Goal: Task Accomplishment & Management: Use online tool/utility

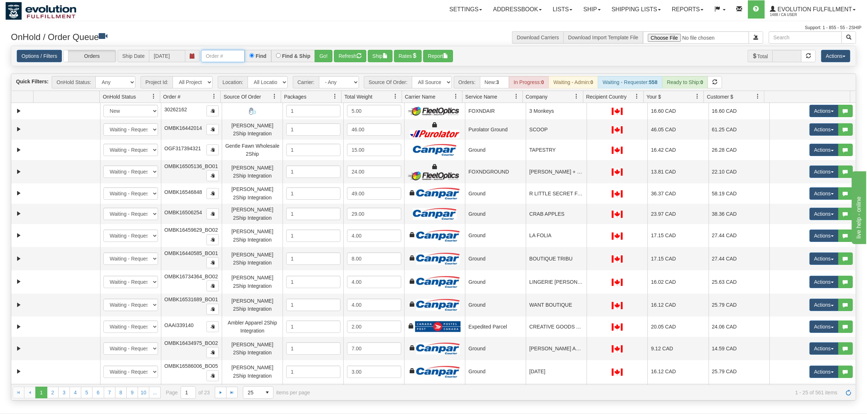
click at [221, 58] on input "text" at bounding box center [223, 56] width 44 height 12
click at [327, 54] on button "Go!" at bounding box center [324, 56] width 18 height 12
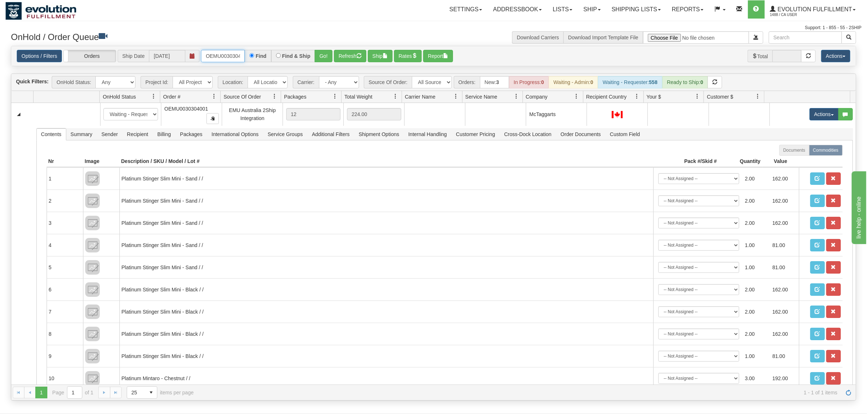
click at [215, 56] on input "OEMU0030304001" at bounding box center [223, 56] width 44 height 12
click at [324, 52] on button "Go!" at bounding box center [324, 56] width 18 height 12
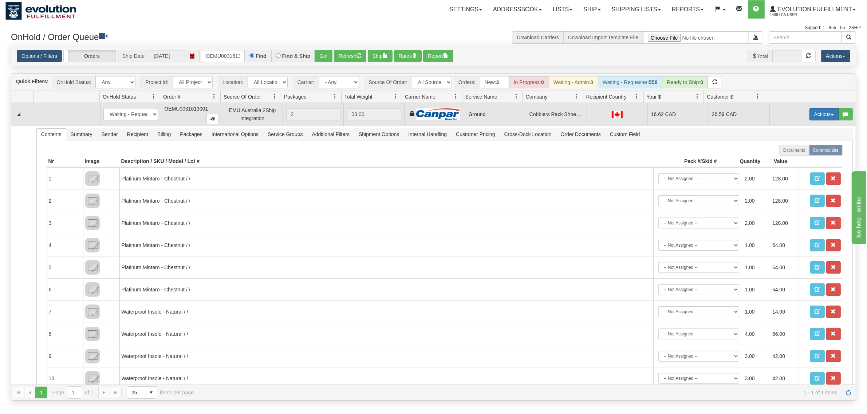
click at [693, 118] on button "Actions" at bounding box center [823, 114] width 29 height 12
click at [693, 157] on span "Ship" at bounding box center [794, 157] width 15 height 6
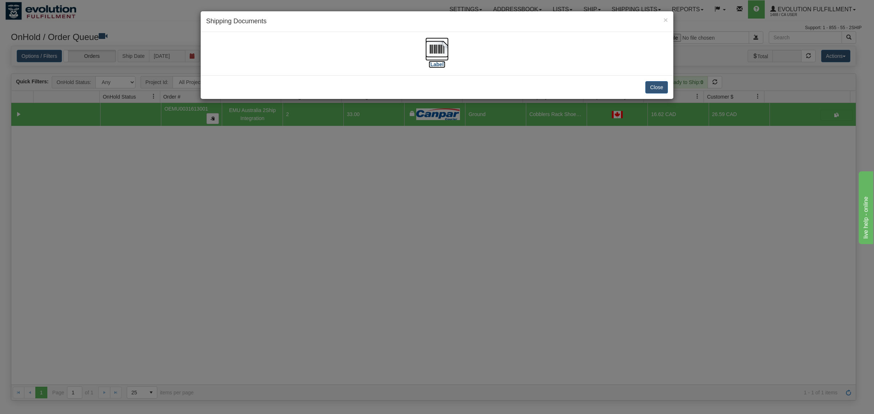
click at [430, 46] on img at bounding box center [436, 48] width 23 height 23
click at [652, 84] on button "Close" at bounding box center [656, 87] width 23 height 12
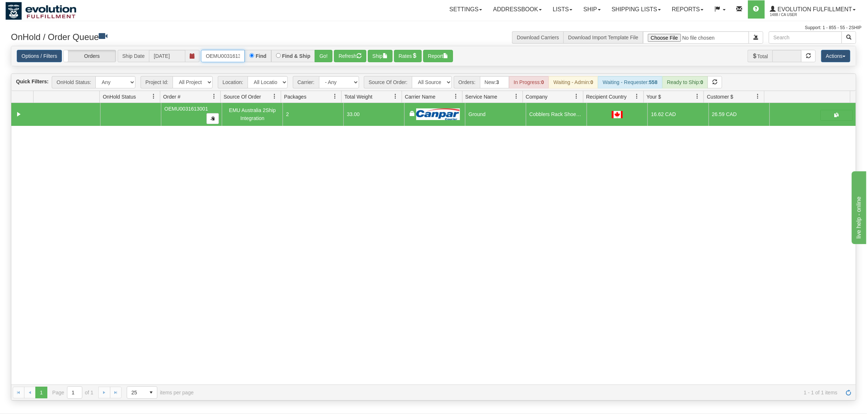
click at [213, 57] on input "OEMU0031613001" at bounding box center [223, 56] width 44 height 12
click at [321, 57] on button "Go!" at bounding box center [324, 56] width 18 height 12
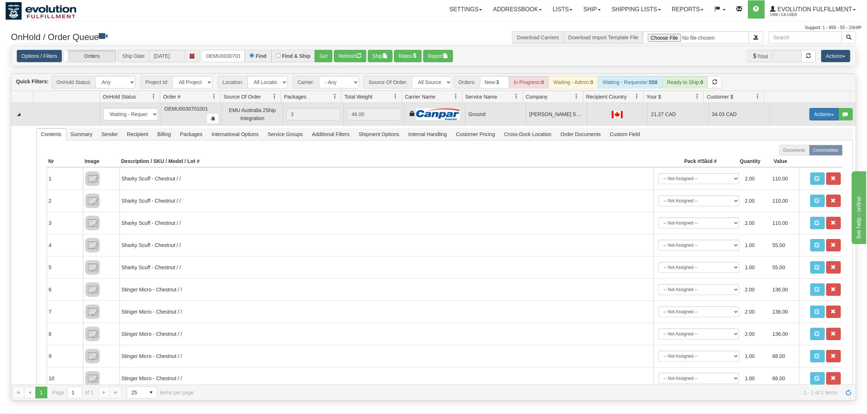
drag, startPoint x: 813, startPoint y: 116, endPoint x: 796, endPoint y: 145, distance: 32.8
click at [693, 116] on button "Actions" at bounding box center [823, 114] width 29 height 12
click at [693, 157] on span "Ship" at bounding box center [794, 157] width 15 height 6
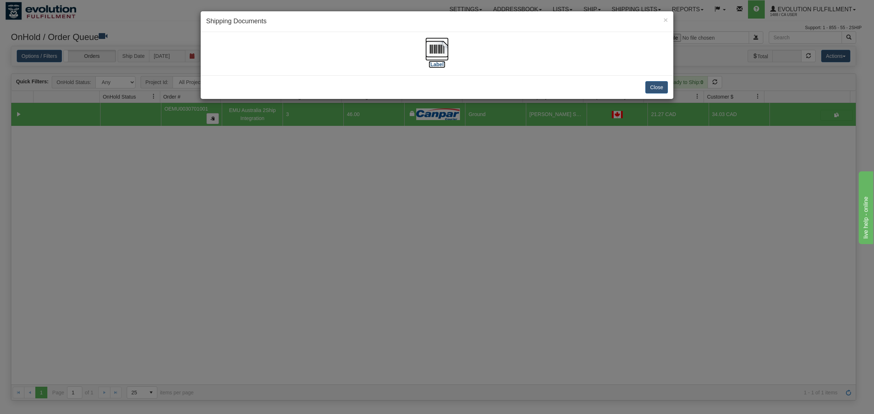
click at [439, 48] on img at bounding box center [436, 48] width 23 height 23
click at [651, 86] on button "Close" at bounding box center [656, 87] width 23 height 12
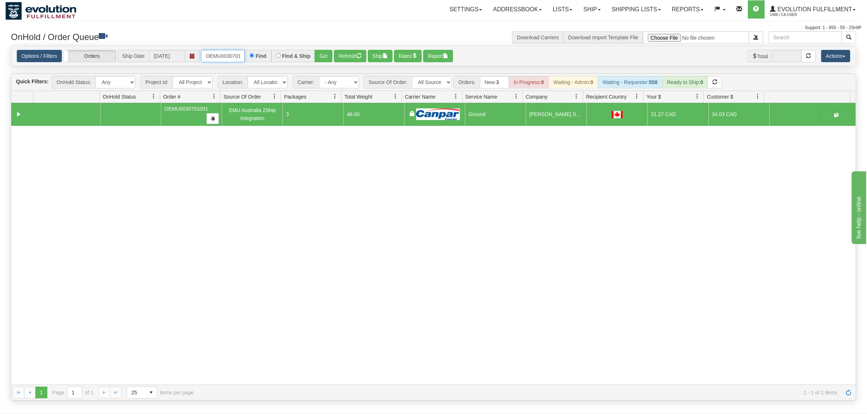
click at [218, 53] on input "OEMU0030701001" at bounding box center [223, 56] width 44 height 12
type input "OEMU0030304001"
click at [325, 57] on button "Go!" at bounding box center [324, 56] width 18 height 12
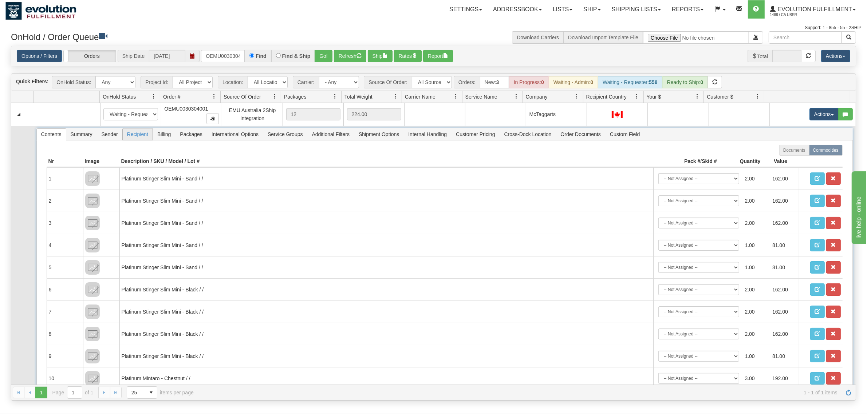
click at [137, 133] on span "Recipient" at bounding box center [138, 134] width 30 height 12
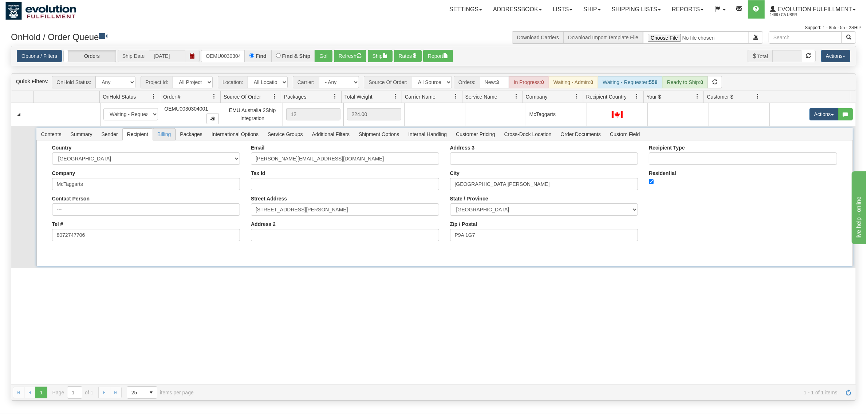
click at [170, 138] on span "Billing" at bounding box center [164, 134] width 22 height 12
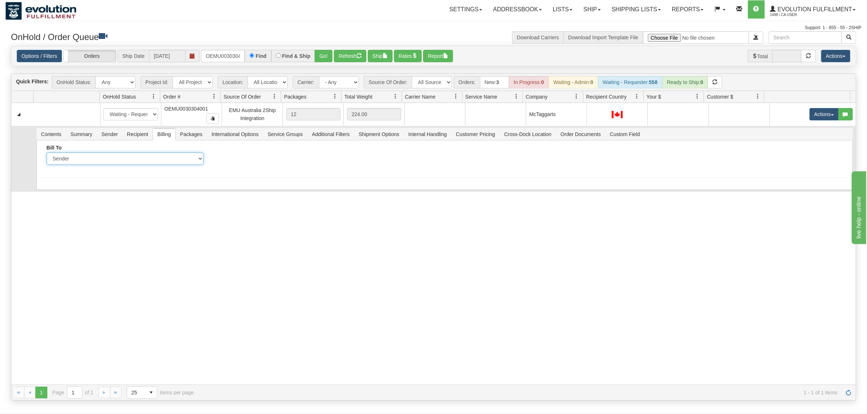
click at [153, 162] on select "Sender Recipient Third Party Collect" at bounding box center [125, 159] width 157 height 12
select select "2"
click at [47, 153] on select "Sender Recipient Third Party Collect" at bounding box center [125, 159] width 157 height 12
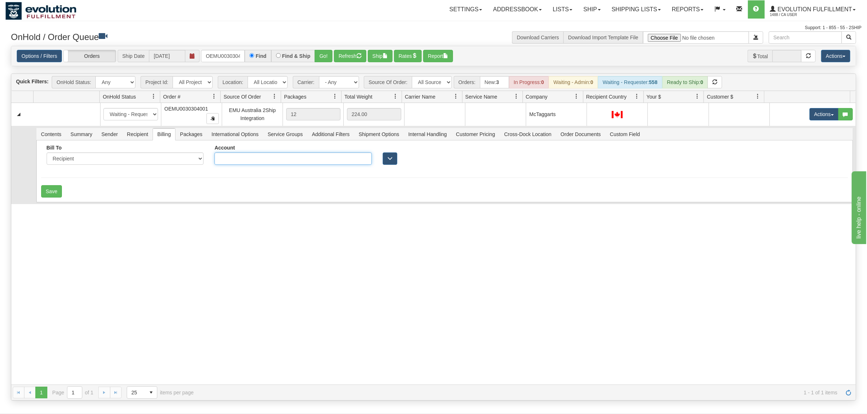
click at [227, 159] on input "Account" at bounding box center [292, 159] width 157 height 12
type input "3622808"
click at [53, 192] on button "Save" at bounding box center [51, 191] width 21 height 12
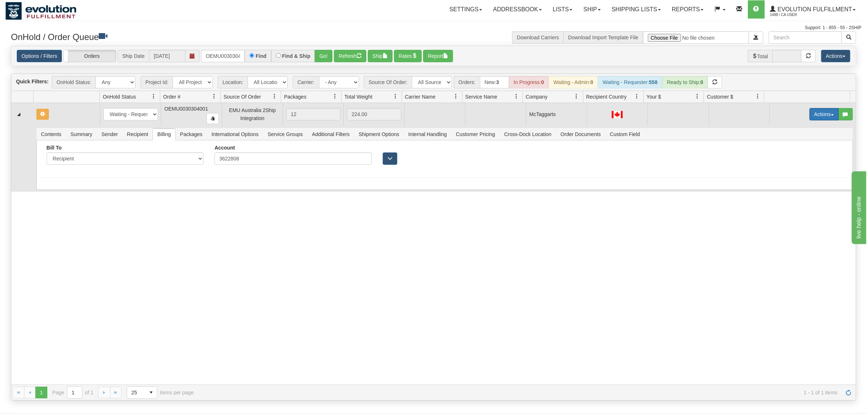
click at [693, 115] on button "Actions" at bounding box center [823, 114] width 29 height 12
click at [693, 147] on span "Rate All Services" at bounding box center [809, 147] width 44 height 6
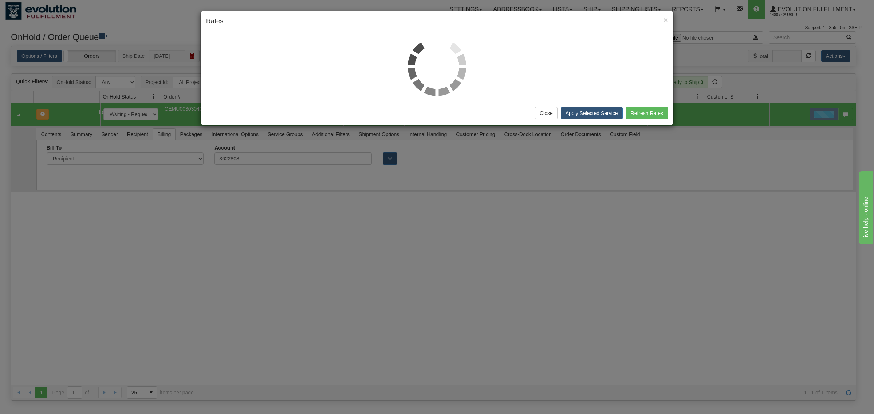
click at [78, 331] on div "× Rates Close Apply Selected Service Refresh Rates" at bounding box center [437, 207] width 874 height 414
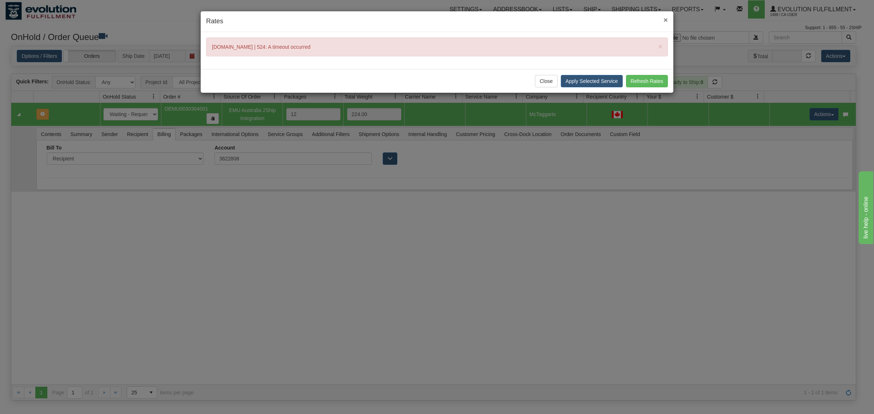
click at [666, 19] on span "×" at bounding box center [665, 20] width 4 height 8
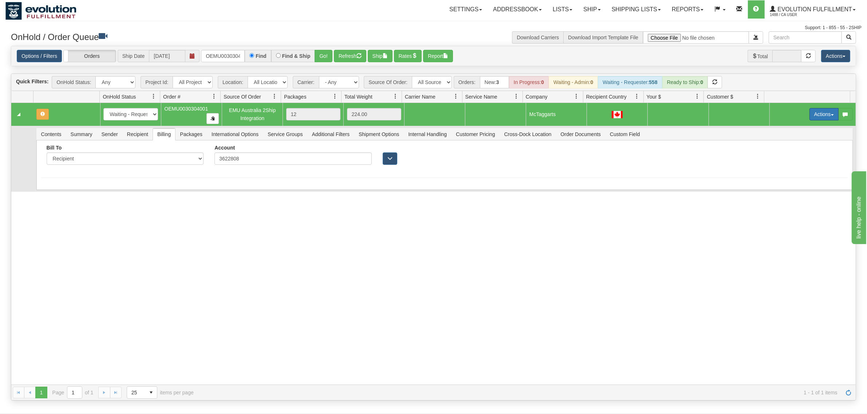
click at [693, 113] on button "Actions" at bounding box center [823, 114] width 29 height 12
click at [693, 147] on span "Rate All Services" at bounding box center [809, 147] width 44 height 6
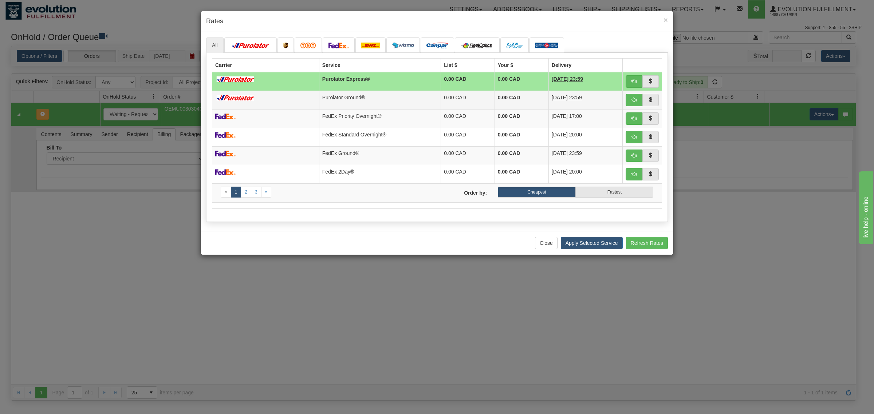
drag, startPoint x: 442, startPoint y: 102, endPoint x: 517, endPoint y: 101, distance: 75.7
click at [443, 102] on td "0.00 CAD" at bounding box center [468, 100] width 54 height 19
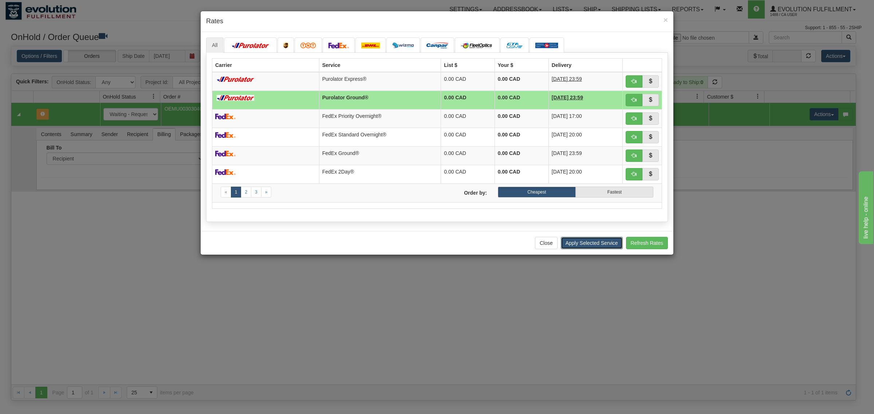
click at [602, 246] on button "Apply Selected Service" at bounding box center [592, 243] width 62 height 12
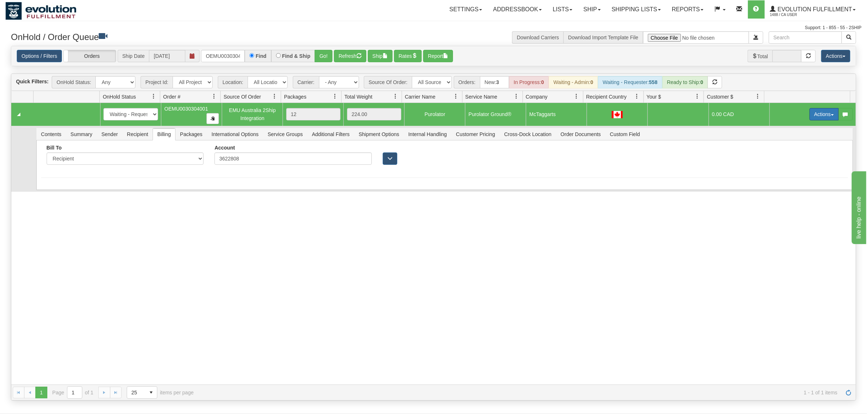
click at [693, 114] on button "Actions" at bounding box center [823, 114] width 29 height 12
click at [693, 153] on link "Ship" at bounding box center [809, 156] width 58 height 9
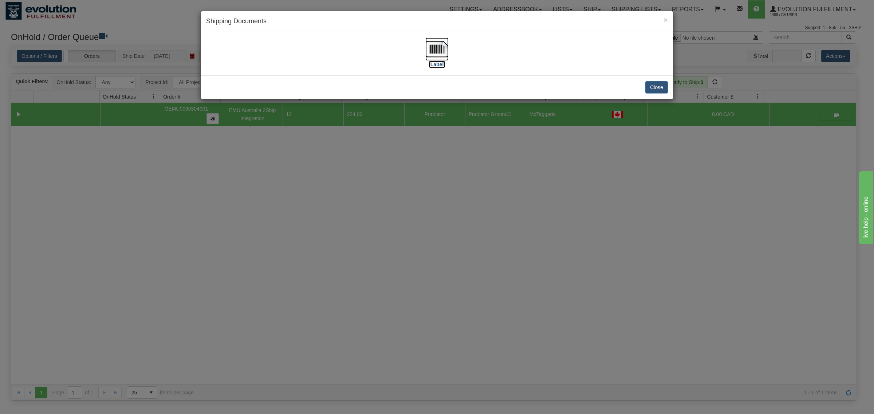
click at [438, 51] on img at bounding box center [436, 48] width 23 height 23
click at [655, 88] on button "Close" at bounding box center [656, 87] width 23 height 12
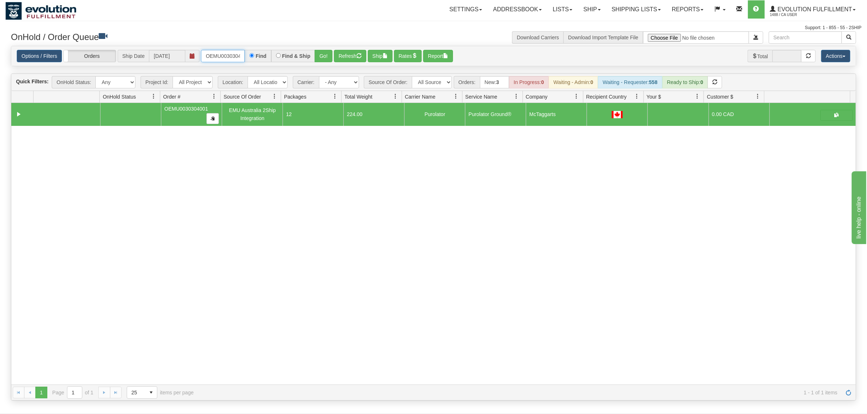
click at [219, 50] on input "OEMU0030304001" at bounding box center [223, 56] width 44 height 12
click at [316, 52] on button "Go!" at bounding box center [324, 56] width 18 height 12
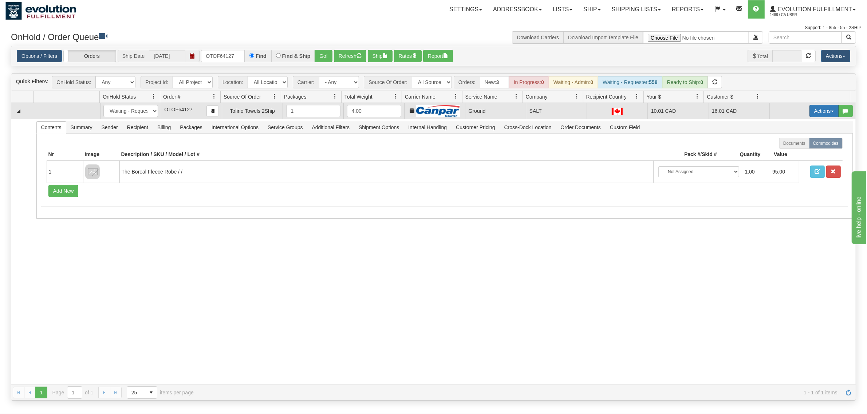
click at [693, 110] on button "Actions" at bounding box center [823, 111] width 29 height 12
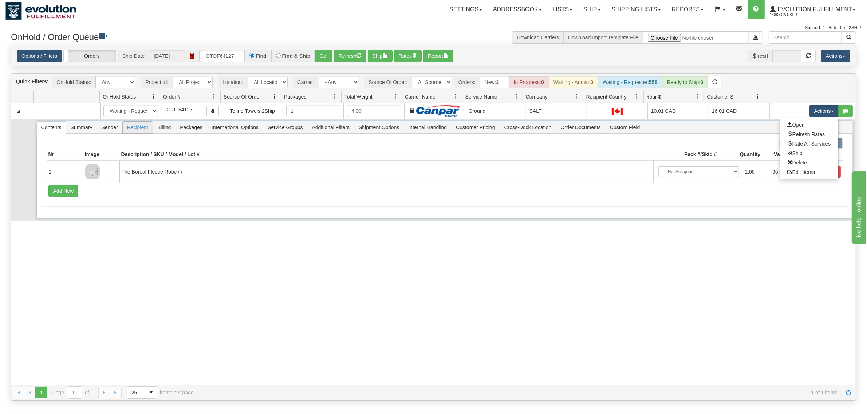
click at [149, 126] on span "Recipient" at bounding box center [138, 128] width 30 height 12
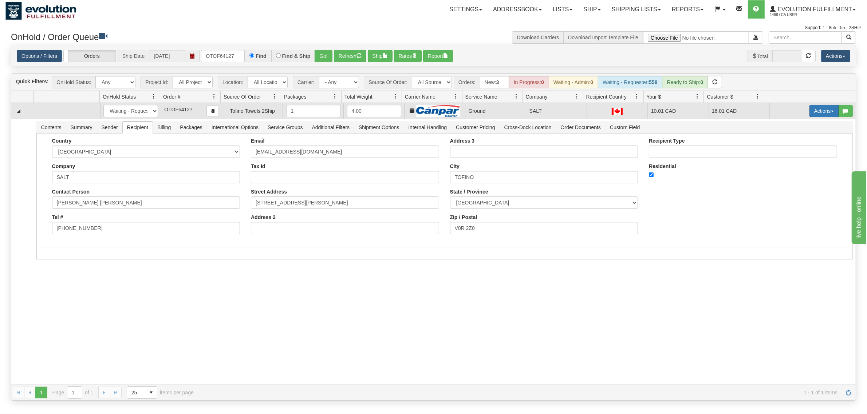
click at [693, 115] on button "Actions" at bounding box center [823, 111] width 29 height 12
click at [693, 153] on span "Ship" at bounding box center [794, 153] width 15 height 6
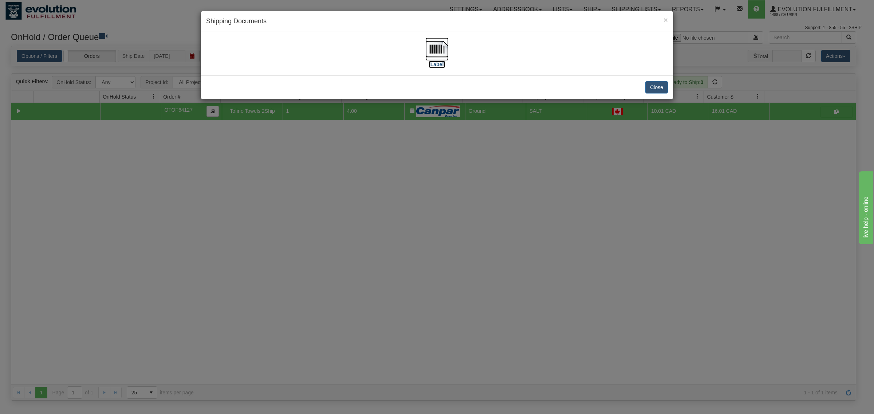
click at [434, 46] on img at bounding box center [436, 48] width 23 height 23
click at [652, 84] on button "Close" at bounding box center [656, 87] width 23 height 12
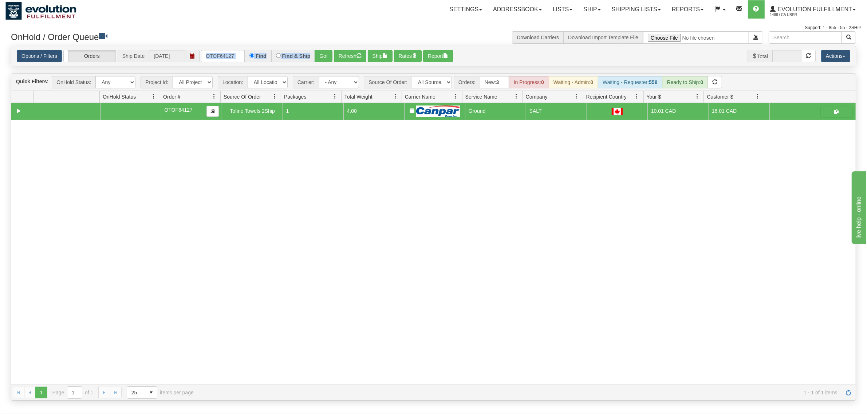
click at [217, 62] on div "Options / Filters Group Shipments Orders Ship Date [DATE] OTOF64127 Find Find &…" at bounding box center [433, 56] width 844 height 20
click at [218, 60] on input "OTOF64127" at bounding box center [223, 56] width 44 height 12
click at [219, 59] on input "OTOF64127" at bounding box center [223, 56] width 44 height 12
click at [327, 54] on button "Go!" at bounding box center [324, 56] width 18 height 12
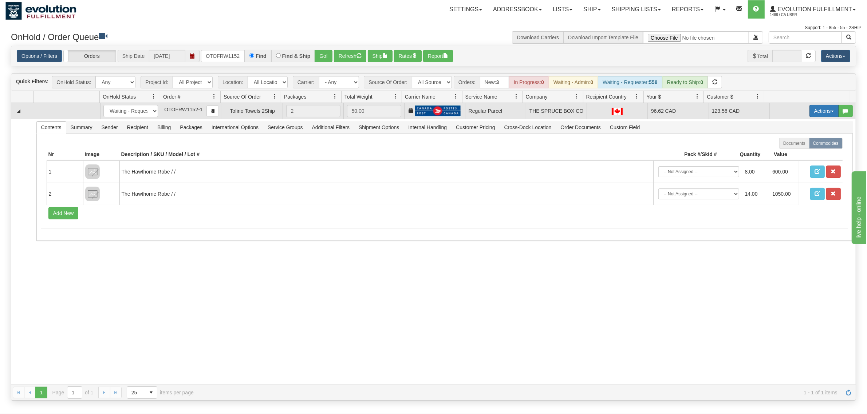
click at [693, 109] on button "Actions" at bounding box center [823, 111] width 29 height 12
click at [693, 144] on span "Rate All Services" at bounding box center [809, 144] width 44 height 6
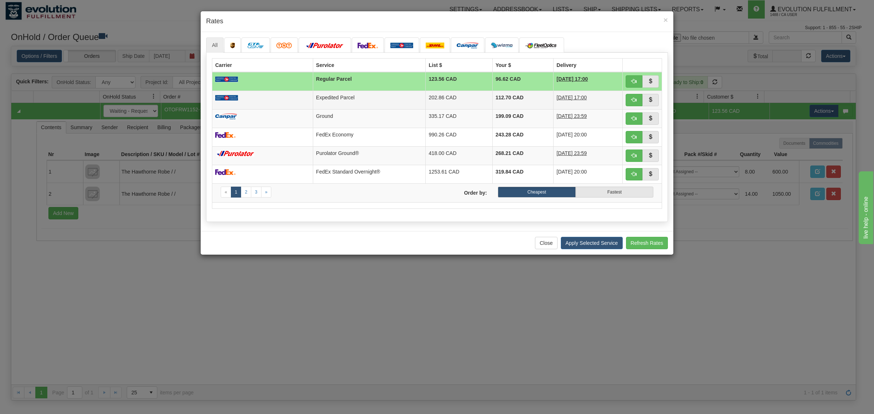
click at [468, 92] on td "202.86 CAD" at bounding box center [459, 100] width 67 height 19
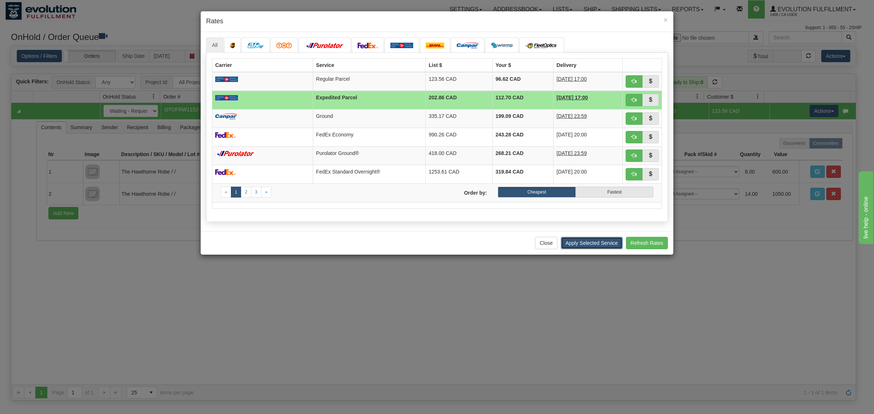
click at [578, 248] on button "Apply Selected Service" at bounding box center [592, 243] width 62 height 12
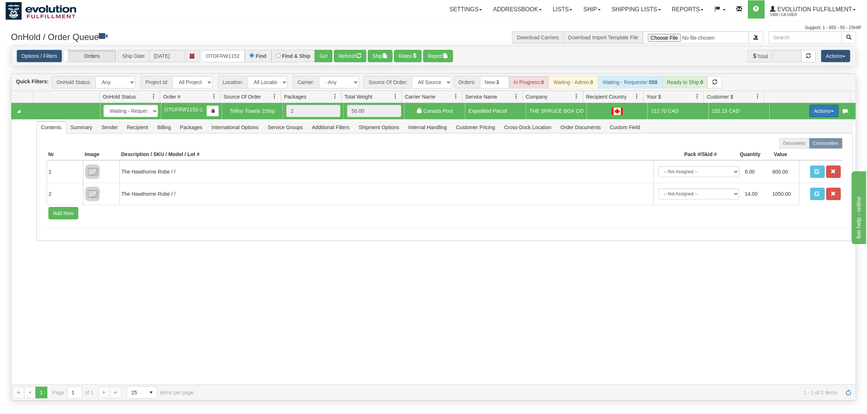
click at [693, 107] on button "Actions" at bounding box center [823, 111] width 29 height 12
click at [693, 155] on span "Ship" at bounding box center [794, 153] width 15 height 6
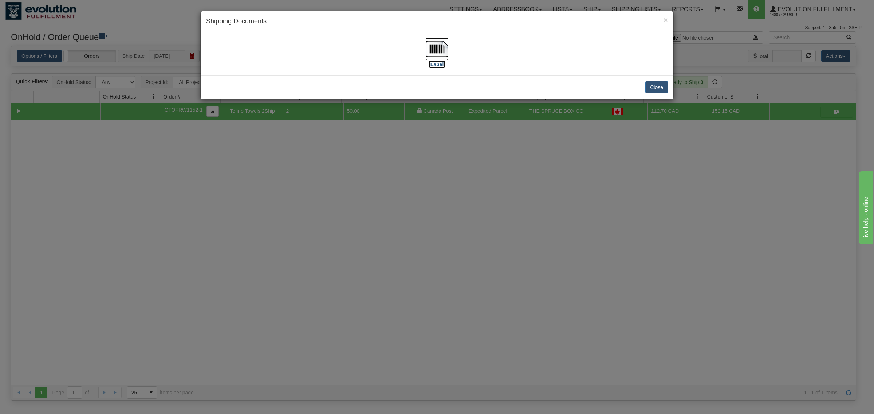
click at [434, 47] on img at bounding box center [436, 48] width 23 height 23
click at [654, 84] on button "Close" at bounding box center [656, 87] width 23 height 12
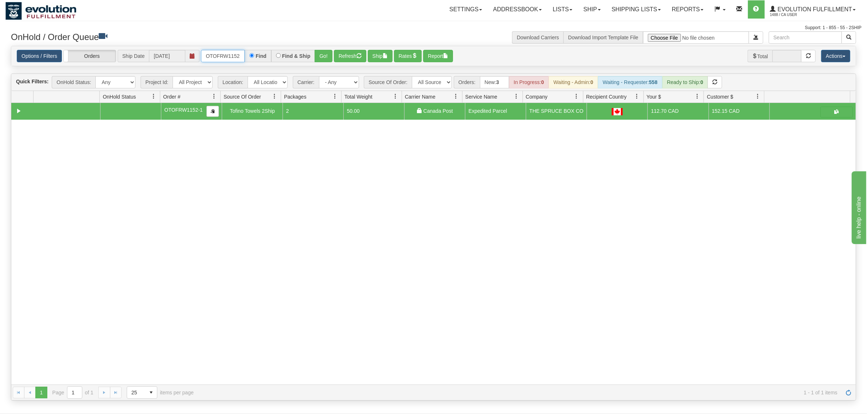
click at [224, 55] on input "OTOFRW1152-1" at bounding box center [223, 56] width 44 height 12
click at [321, 54] on button "Go!" at bounding box center [324, 56] width 18 height 12
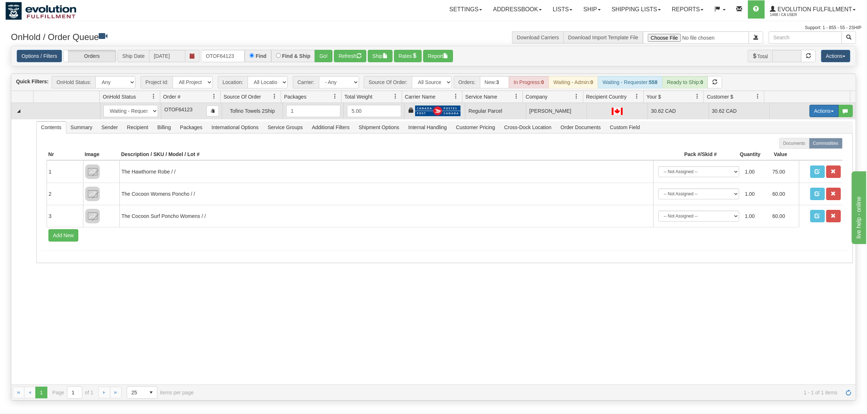
click at [693, 112] on button "Actions" at bounding box center [823, 111] width 29 height 12
click at [693, 141] on link "Rate All Services" at bounding box center [809, 143] width 58 height 9
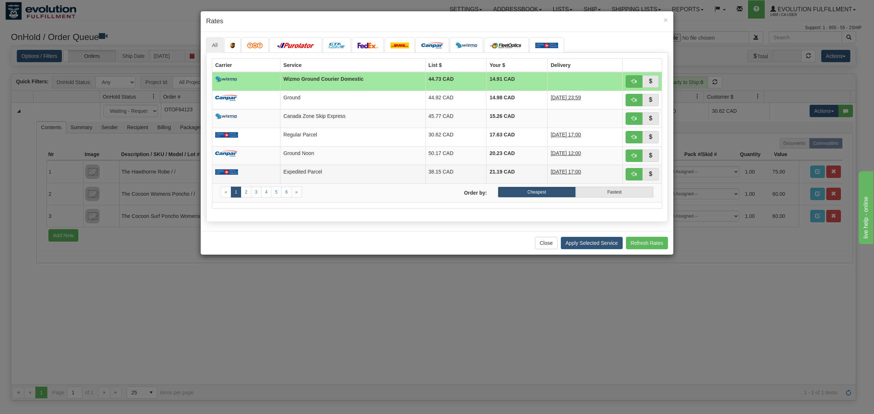
click at [401, 175] on td "Expedited Parcel" at bounding box center [352, 174] width 145 height 19
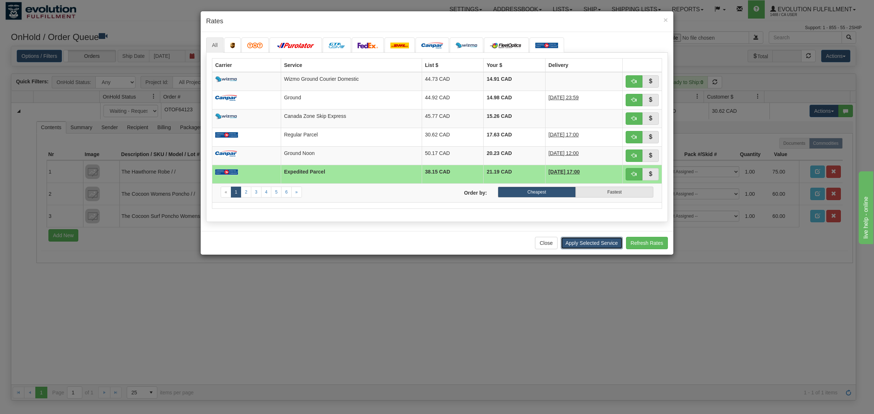
click at [593, 246] on button "Apply Selected Service" at bounding box center [592, 243] width 62 height 12
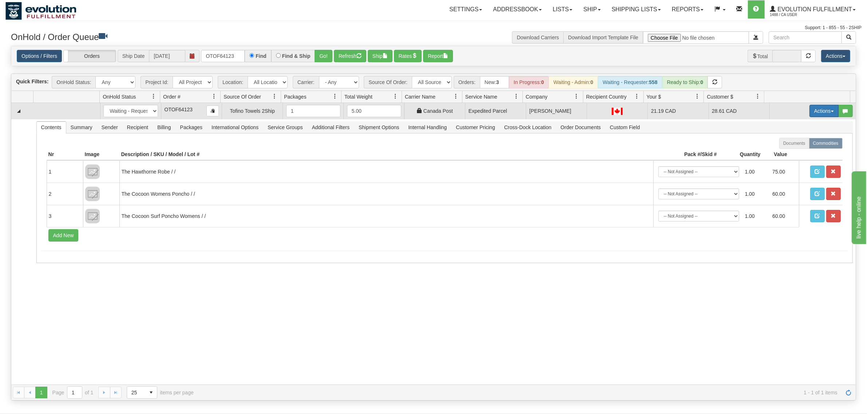
click at [693, 115] on button "Actions" at bounding box center [823, 111] width 29 height 12
click at [693, 155] on span "Ship" at bounding box center [794, 153] width 15 height 6
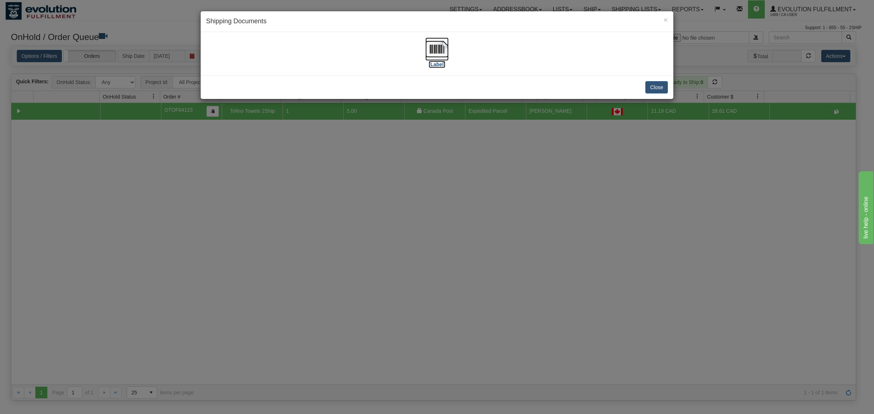
click at [438, 47] on img at bounding box center [436, 48] width 23 height 23
click at [660, 89] on button "Close" at bounding box center [656, 87] width 23 height 12
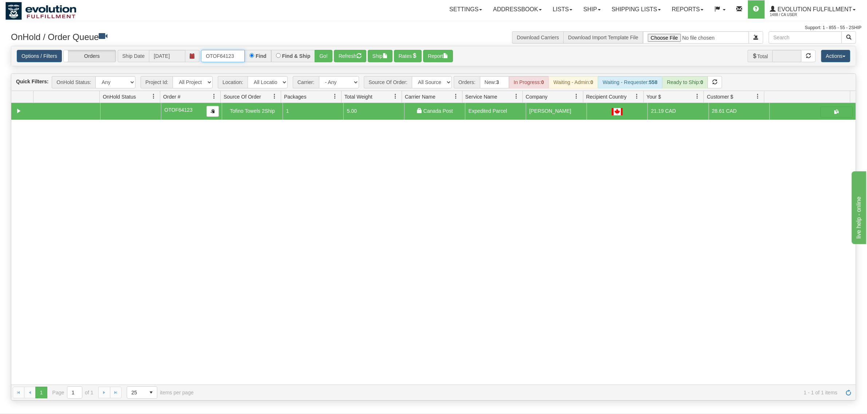
click at [230, 56] on input "OTOF64123" at bounding box center [223, 56] width 44 height 12
type input "OTOF64131"
click at [324, 56] on button "Go!" at bounding box center [324, 56] width 18 height 12
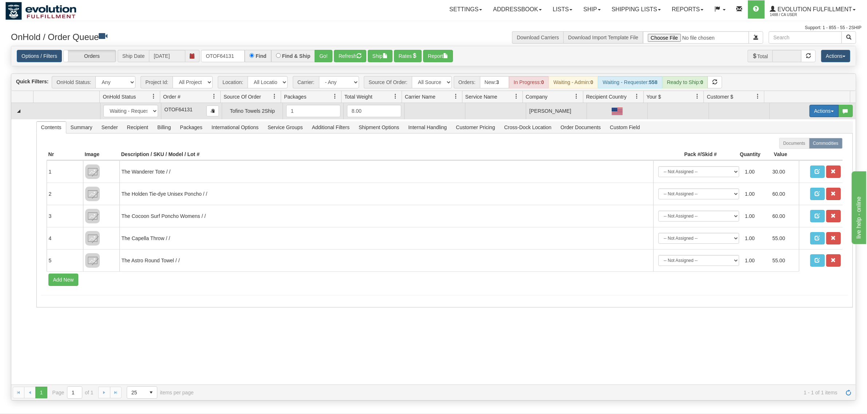
click at [693, 112] on button "Actions" at bounding box center [823, 111] width 29 height 12
click at [693, 141] on link "Rate All Services" at bounding box center [809, 143] width 58 height 9
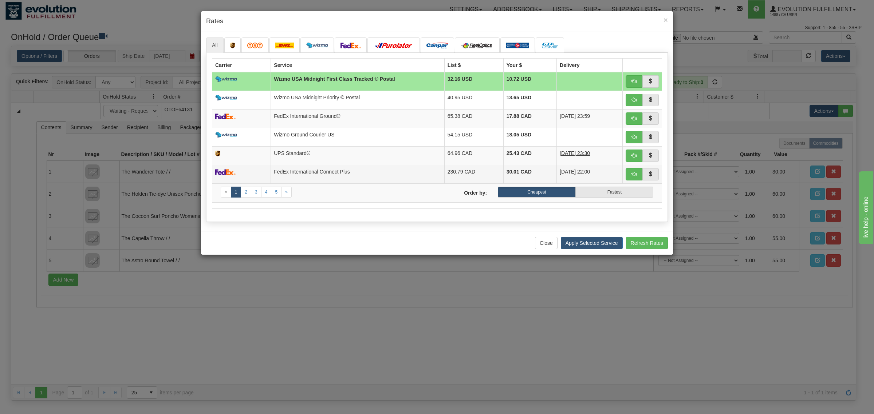
click at [381, 178] on td "FedEx International Connect Plus" at bounding box center [358, 174] width 174 height 19
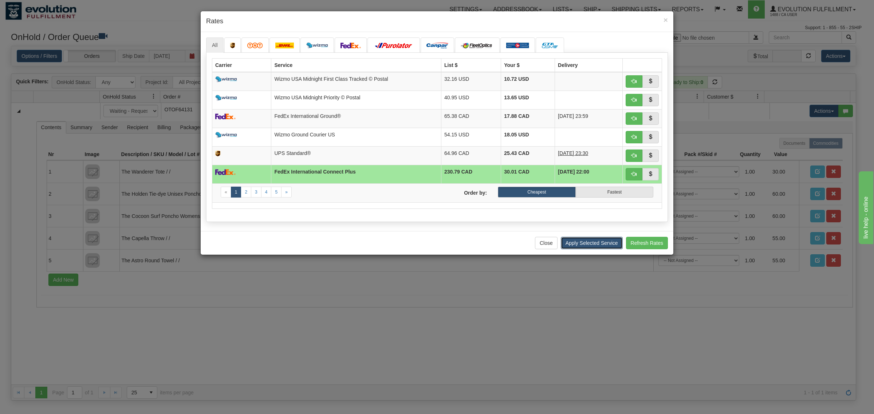
click at [603, 245] on button "Apply Selected Service" at bounding box center [592, 243] width 62 height 12
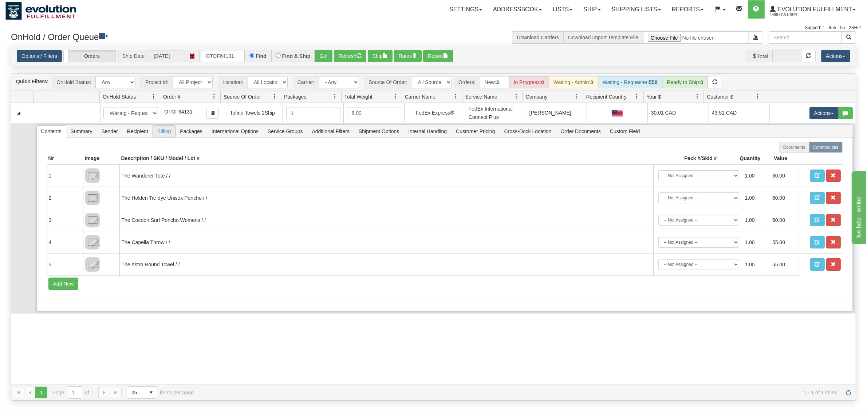
click at [175, 134] on ul "Contents Summary Sender Recipient Billing Packages International Options Servic…" at bounding box center [340, 131] width 608 height 12
click at [169, 134] on span "Billing" at bounding box center [164, 132] width 22 height 12
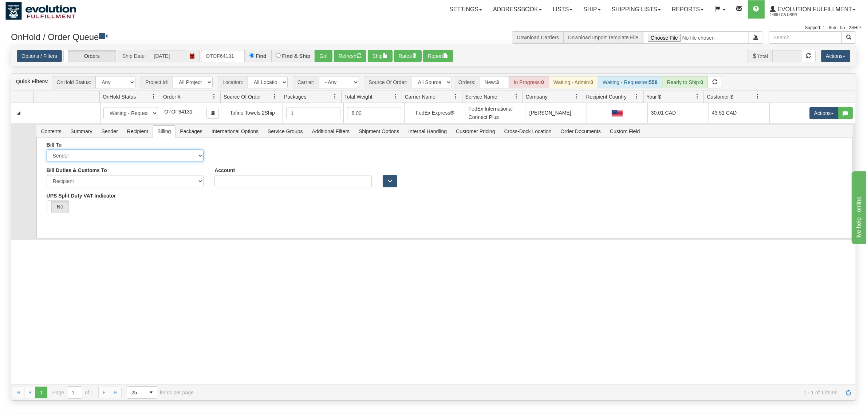
click at [132, 160] on select "Sender Recipient Third Party Collect" at bounding box center [125, 156] width 157 height 12
select select "2"
click at [47, 150] on select "Sender Recipient Third Party Collect" at bounding box center [125, 156] width 157 height 12
click at [52, 243] on button "Save" at bounding box center [51, 240] width 21 height 12
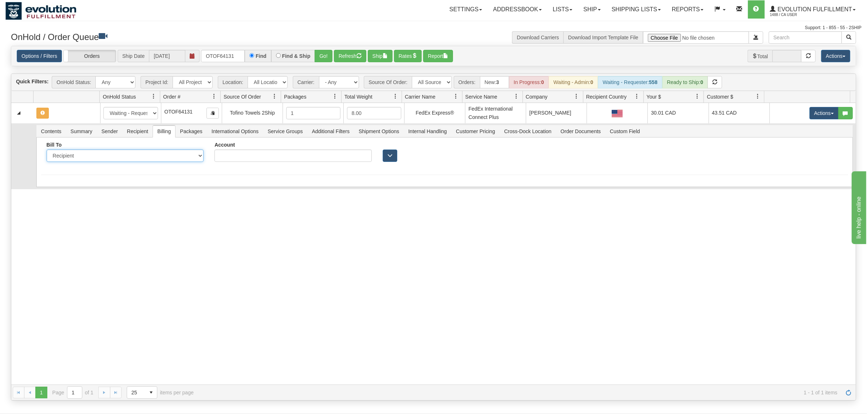
click at [132, 157] on select "Sender Recipient Third Party Collect" at bounding box center [125, 156] width 157 height 12
click at [191, 130] on span "Packages" at bounding box center [190, 132] width 31 height 12
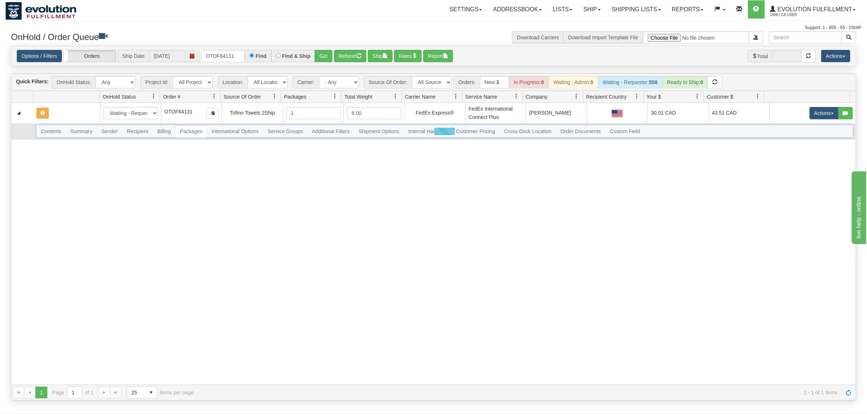
click at [161, 130] on div at bounding box center [444, 131] width 816 height 12
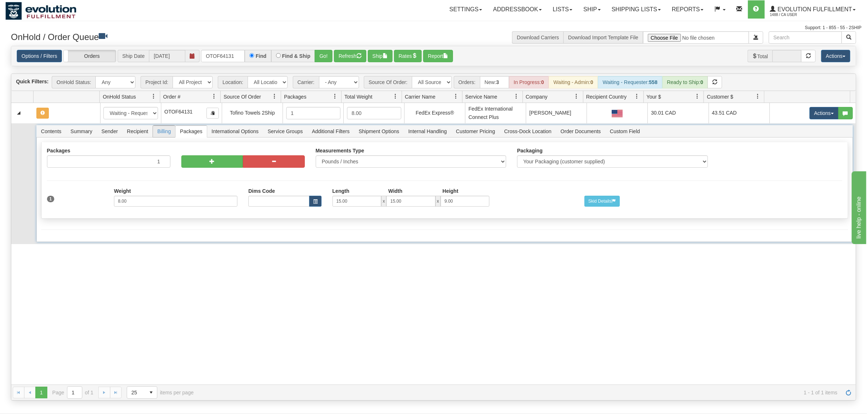
click at [155, 130] on span "Billing" at bounding box center [164, 132] width 22 height 12
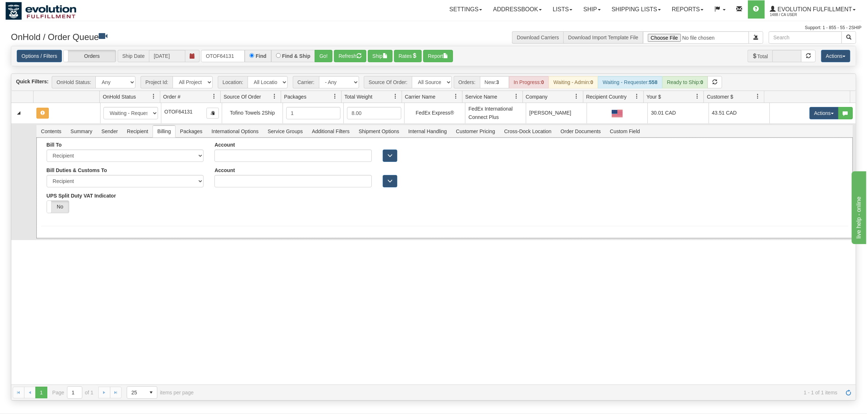
click at [91, 234] on div "Bill To Sender Recipient Third Party Collect Account" at bounding box center [444, 188] width 816 height 100
click at [95, 157] on select "Sender Recipient Third Party Collect" at bounding box center [125, 156] width 157 height 12
select select "1"
click at [47, 150] on select "Sender Recipient Third Party Collect" at bounding box center [125, 156] width 157 height 12
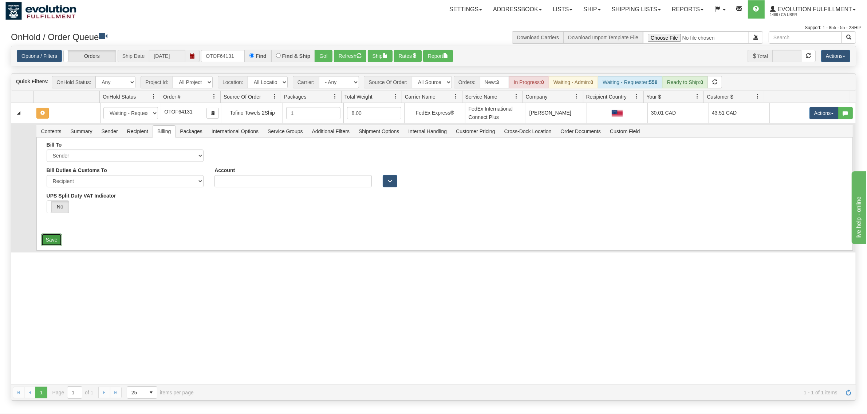
click at [46, 241] on button "Save" at bounding box center [51, 240] width 21 height 12
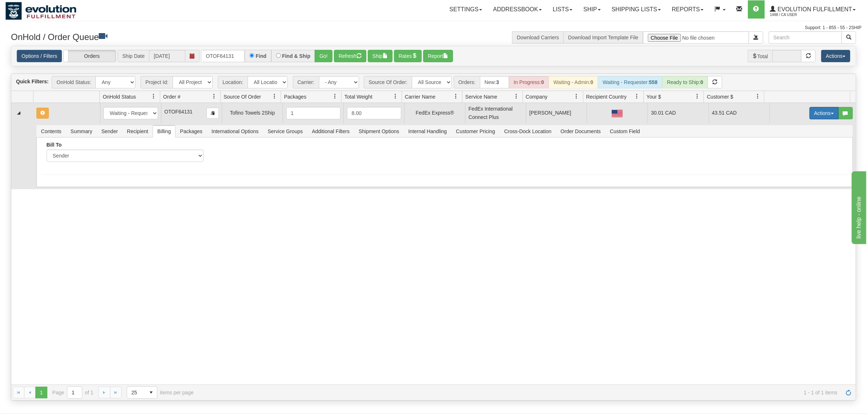
click at [693, 114] on span "button" at bounding box center [832, 113] width 3 height 1
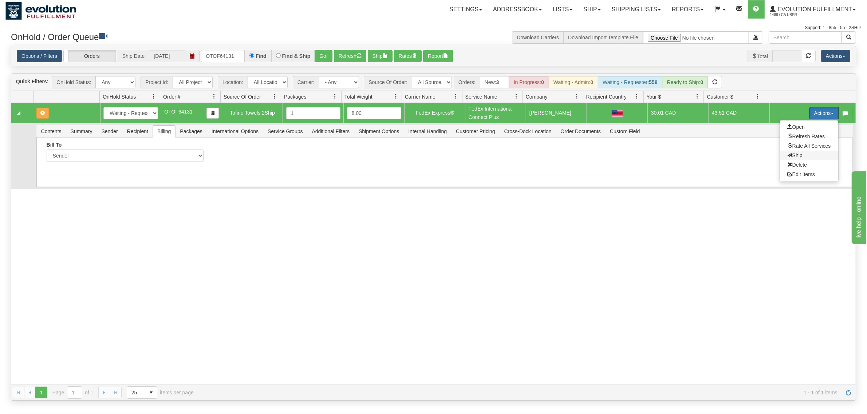
click at [693, 155] on span "Ship" at bounding box center [794, 156] width 15 height 6
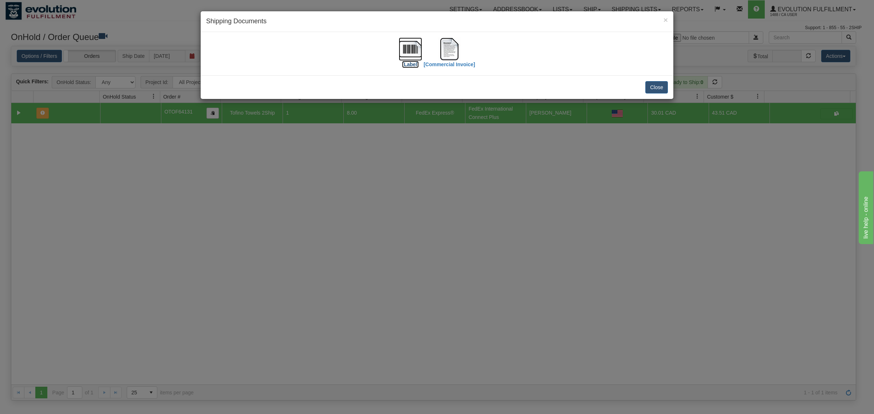
click at [405, 42] on img at bounding box center [410, 48] width 23 height 23
